Goal: Transaction & Acquisition: Book appointment/travel/reservation

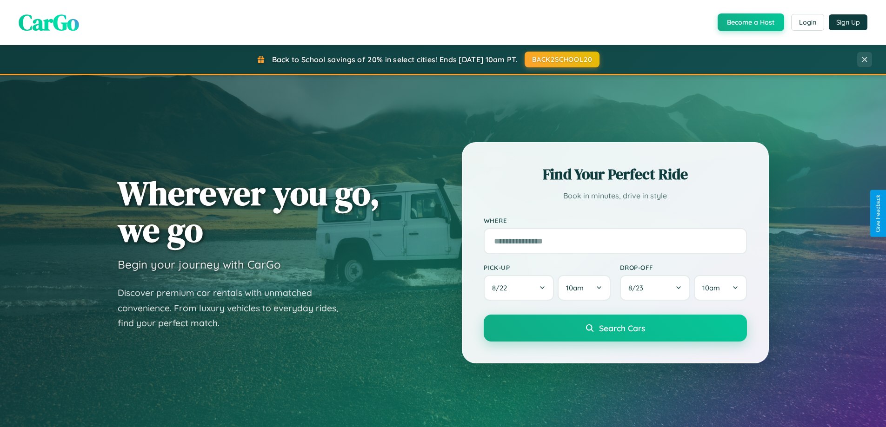
scroll to position [640, 0]
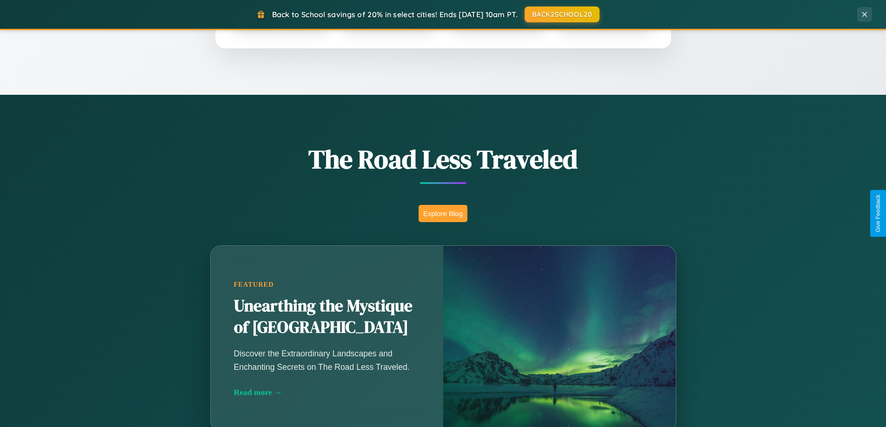
click at [443, 213] on button "Explore Blog" at bounding box center [443, 213] width 49 height 17
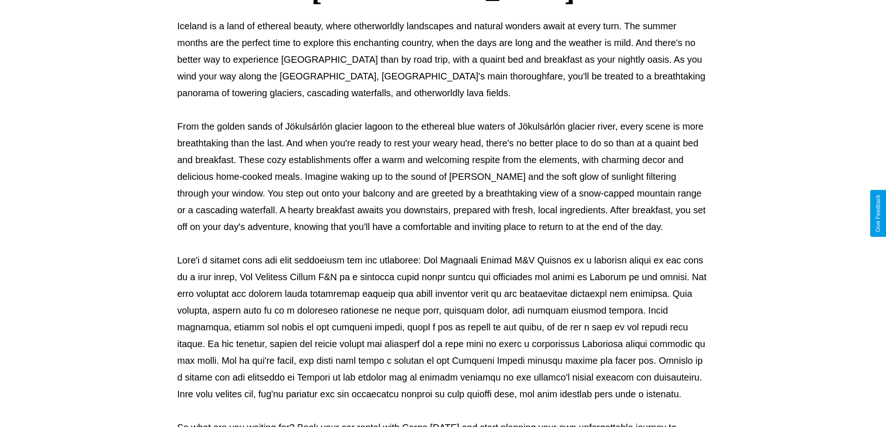
scroll to position [301, 0]
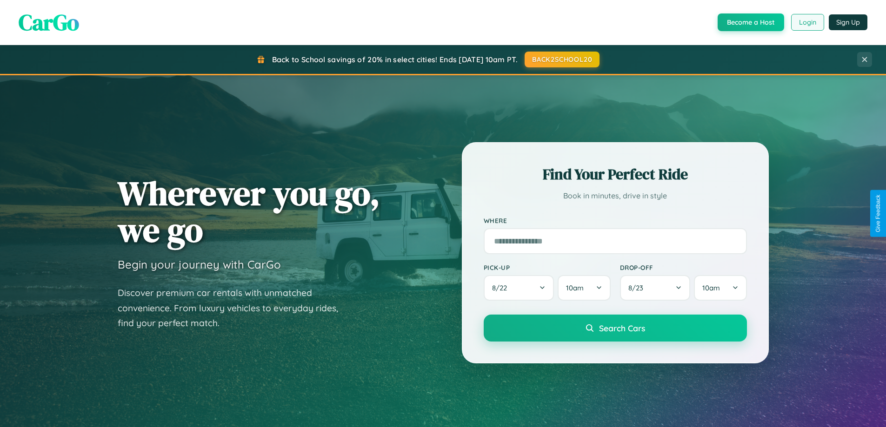
click at [807, 22] on button "Login" at bounding box center [807, 22] width 33 height 17
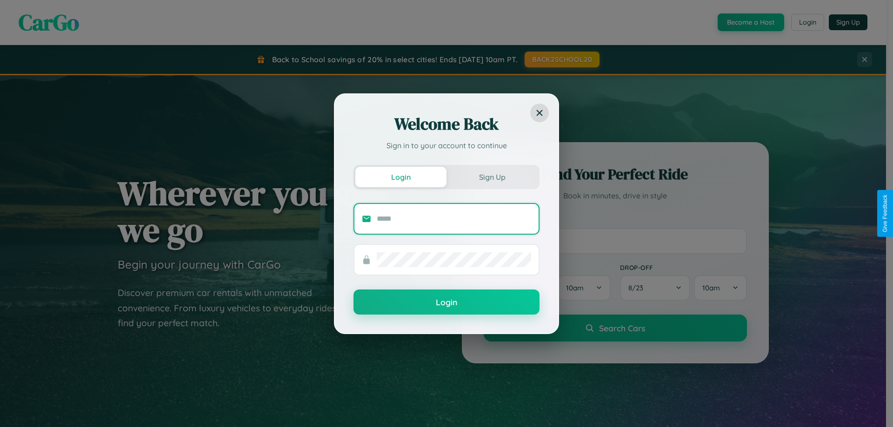
click at [454, 219] on input "text" at bounding box center [454, 219] width 154 height 15
type input "**********"
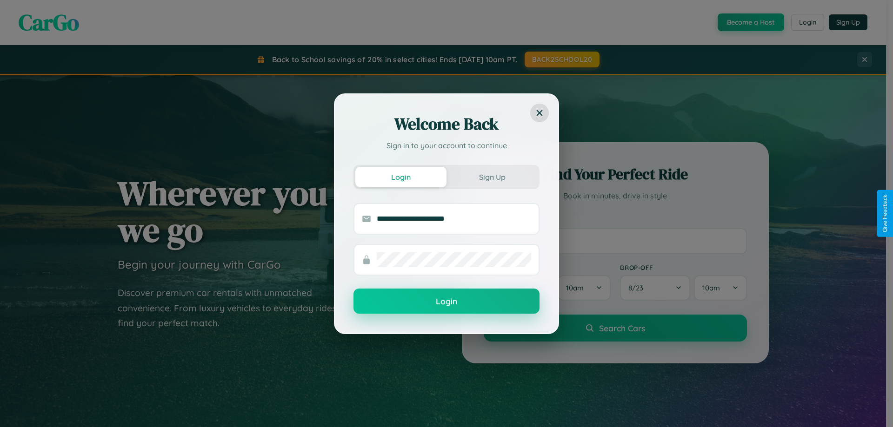
click at [446, 301] on button "Login" at bounding box center [446, 301] width 186 height 25
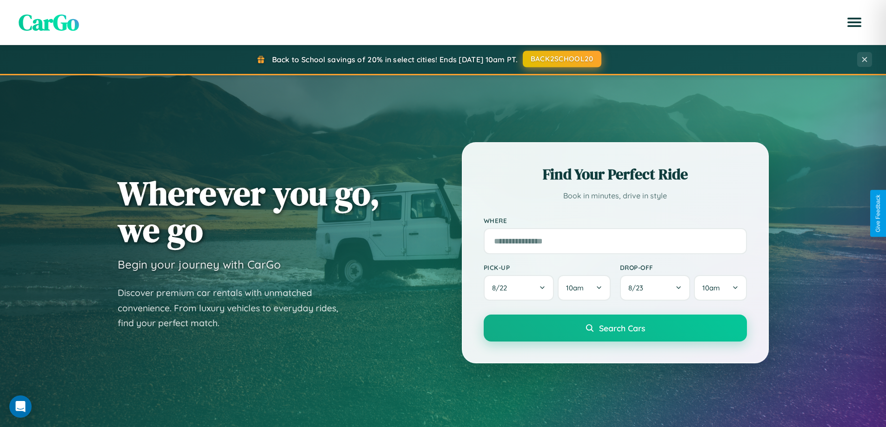
click at [561, 59] on button "BACK2SCHOOL20" at bounding box center [562, 59] width 79 height 17
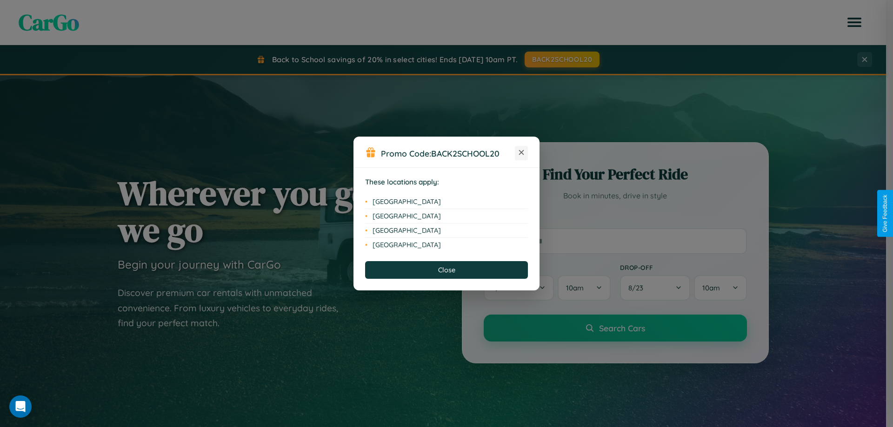
click at [521, 153] on icon at bounding box center [521, 152] width 5 height 5
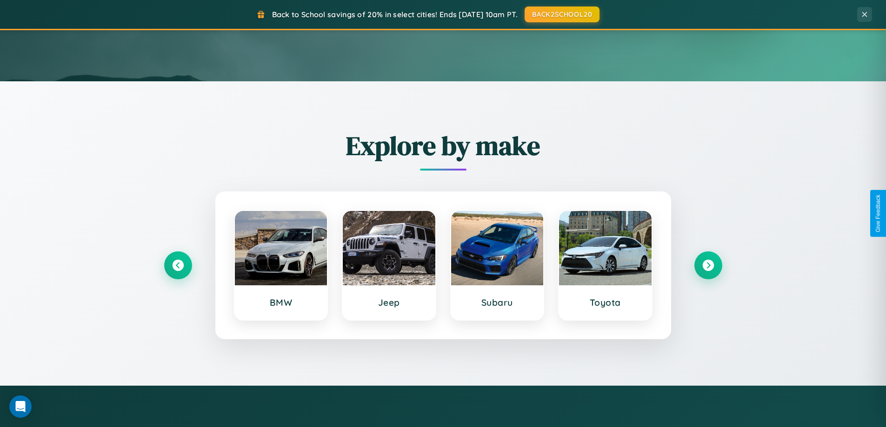
scroll to position [401, 0]
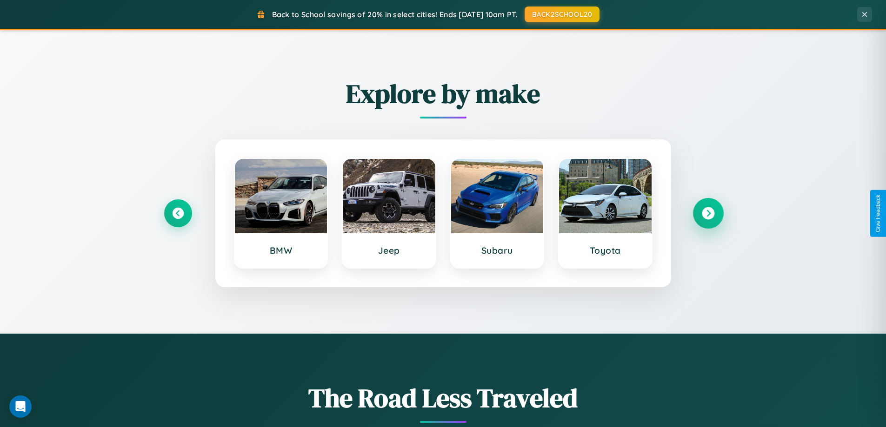
click at [708, 213] on icon at bounding box center [708, 213] width 13 height 13
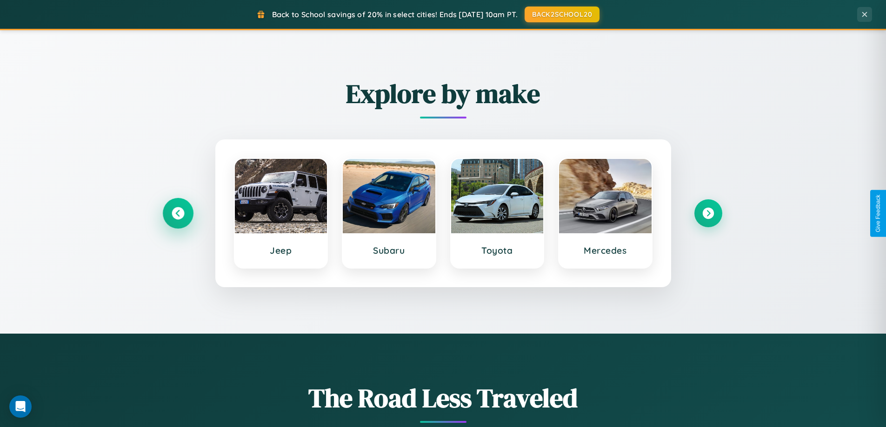
click at [178, 213] on icon at bounding box center [178, 213] width 13 height 13
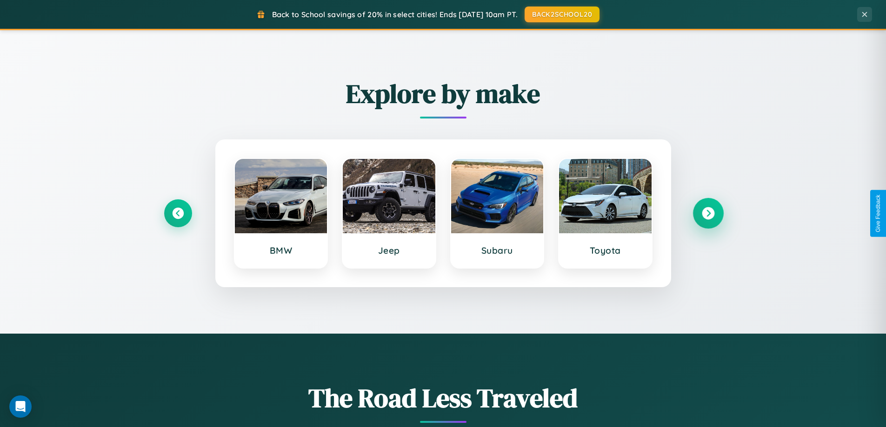
click at [708, 213] on icon at bounding box center [708, 213] width 13 height 13
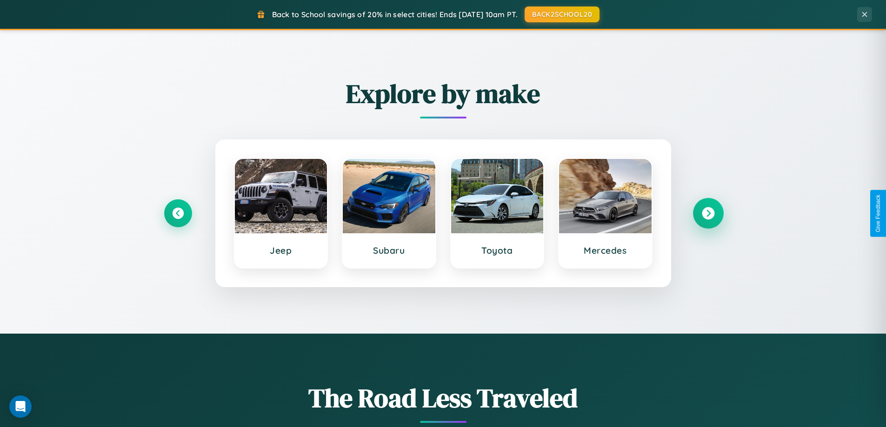
click at [708, 213] on icon at bounding box center [708, 213] width 13 height 13
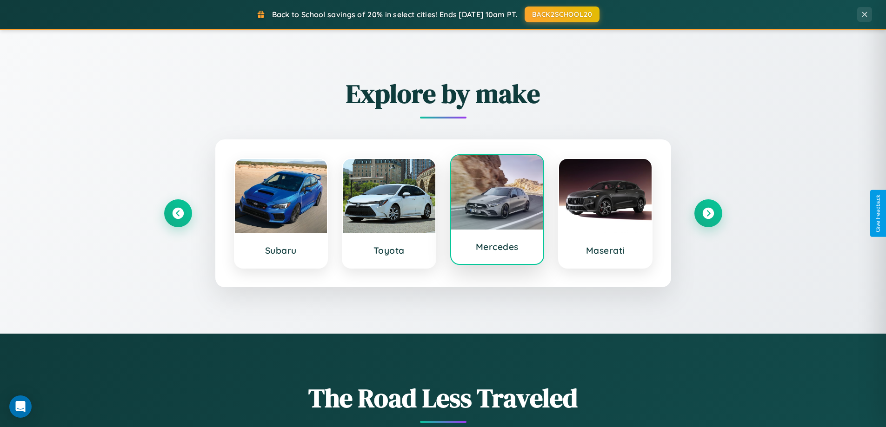
click at [497, 212] on div at bounding box center [497, 192] width 93 height 74
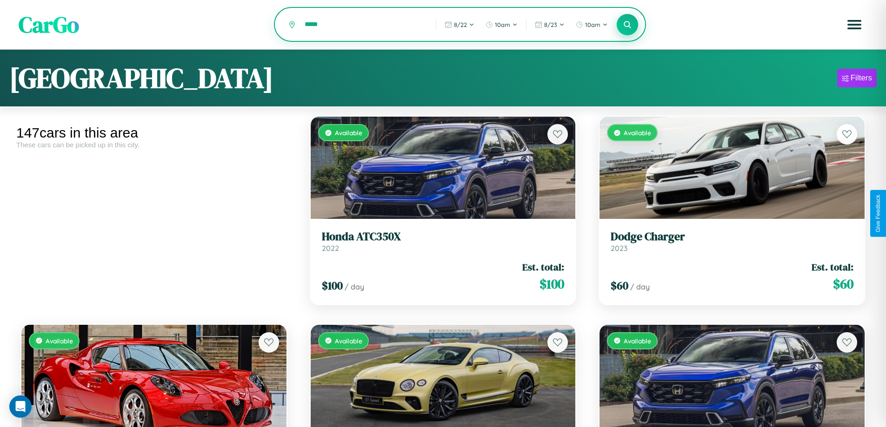
type input "*****"
click at [627, 25] on icon at bounding box center [627, 24] width 9 height 9
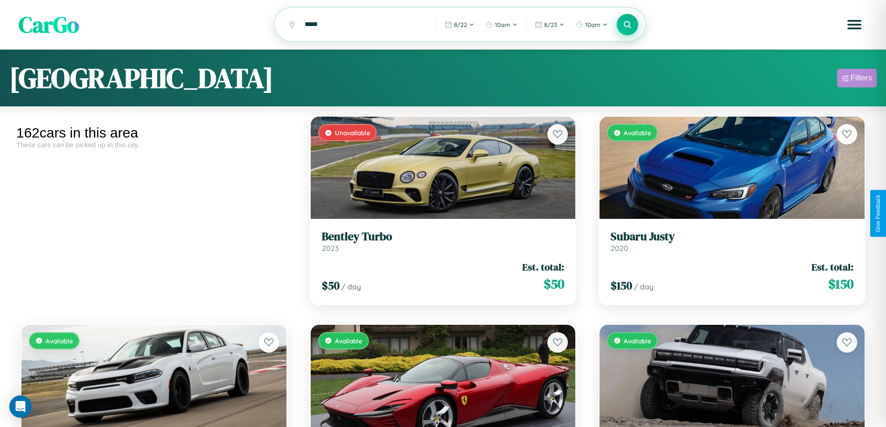
click at [857, 80] on div "Filters" at bounding box center [861, 77] width 21 height 9
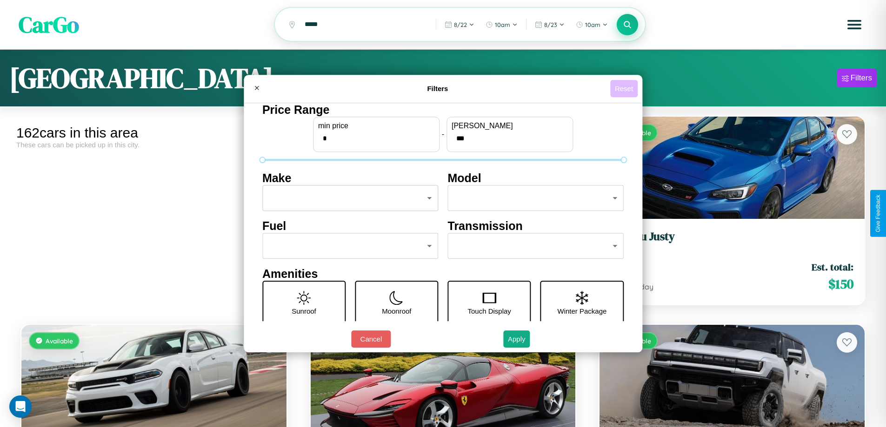
click at [625, 88] on button "Reset" at bounding box center [623, 88] width 27 height 17
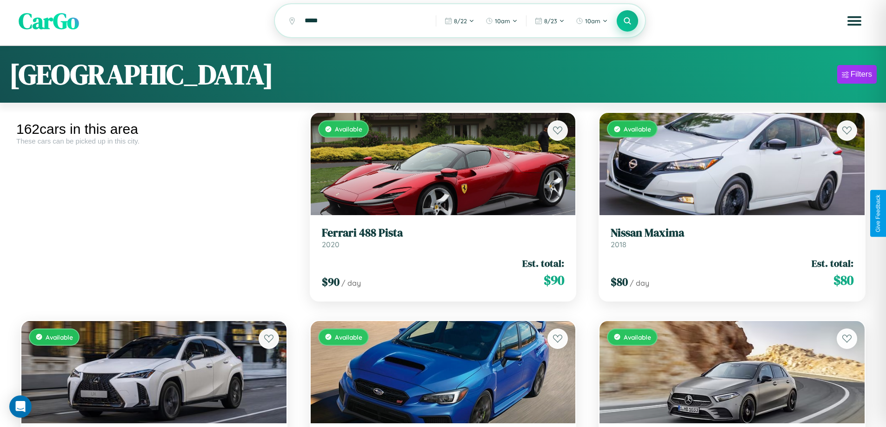
scroll to position [3772, 0]
